Goal: Check status

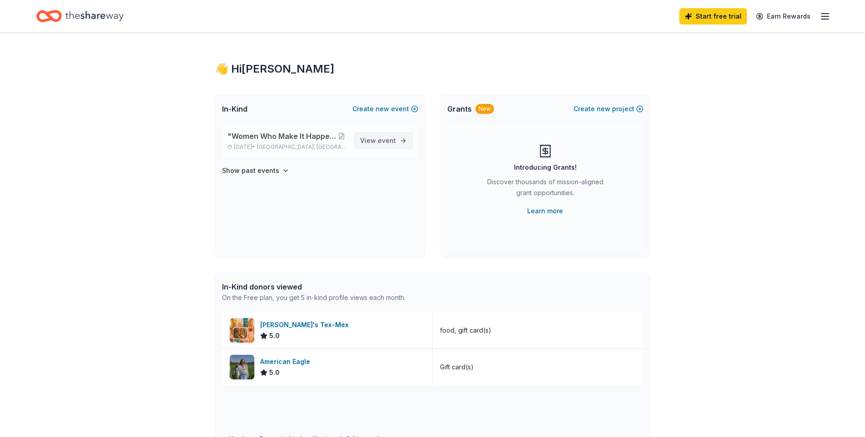
click at [378, 144] on span "event" at bounding box center [387, 141] width 18 height 8
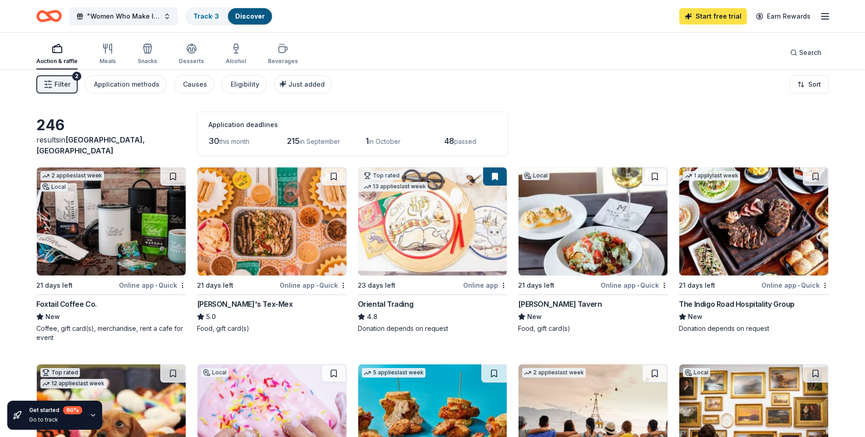
click at [698, 15] on link "Start free trial" at bounding box center [714, 16] width 68 height 16
click at [692, 18] on link "Start free trial" at bounding box center [714, 16] width 68 height 16
click at [219, 16] on link "Track · 3" at bounding box center [206, 16] width 25 height 8
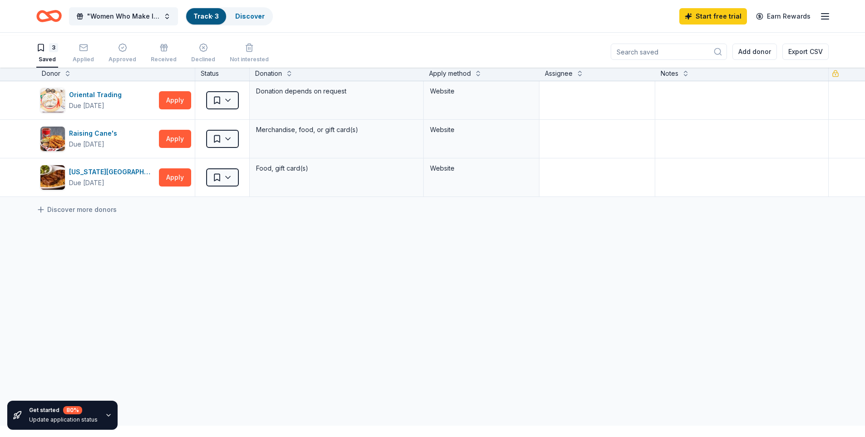
click at [611, 57] on input at bounding box center [669, 52] width 116 height 16
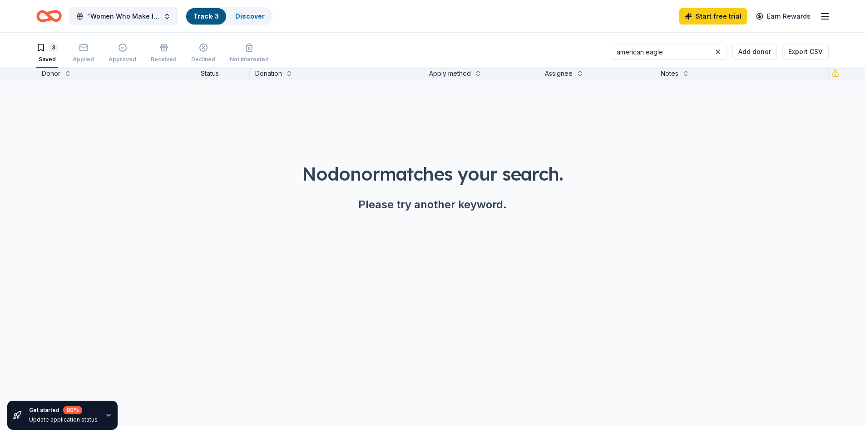
type input "american eagle"
click at [94, 60] on div "Applied" at bounding box center [83, 59] width 21 height 7
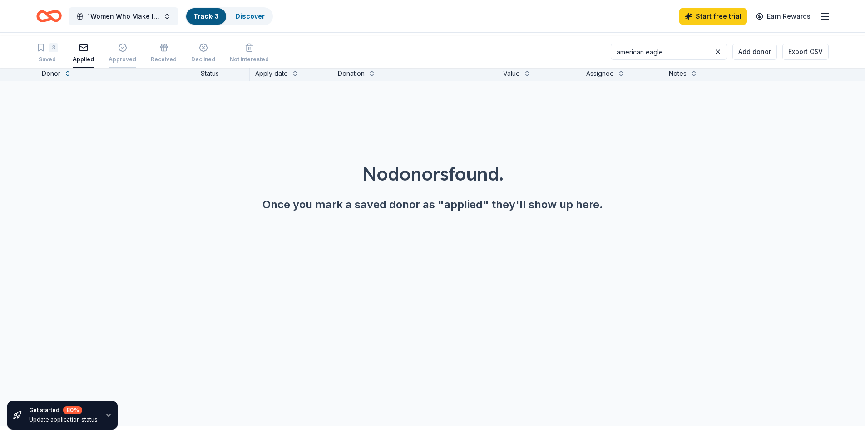
click at [136, 59] on div "Approved" at bounding box center [123, 53] width 28 height 20
click at [177, 62] on div "Received" at bounding box center [164, 59] width 26 height 7
click at [58, 52] on div "3" at bounding box center [53, 47] width 9 height 9
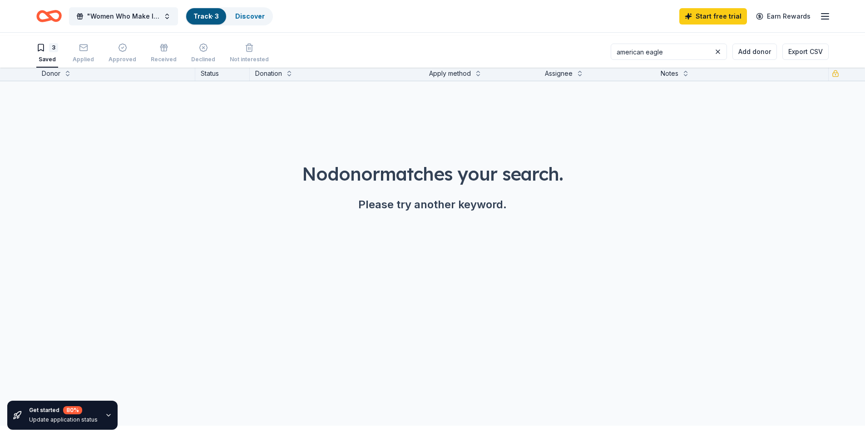
click at [60, 79] on div "Donor" at bounding box center [51, 73] width 19 height 11
click at [58, 50] on div "3" at bounding box center [53, 47] width 9 height 9
click at [58, 63] on div "Saved" at bounding box center [47, 59] width 22 height 7
